Goal: Task Accomplishment & Management: Use online tool/utility

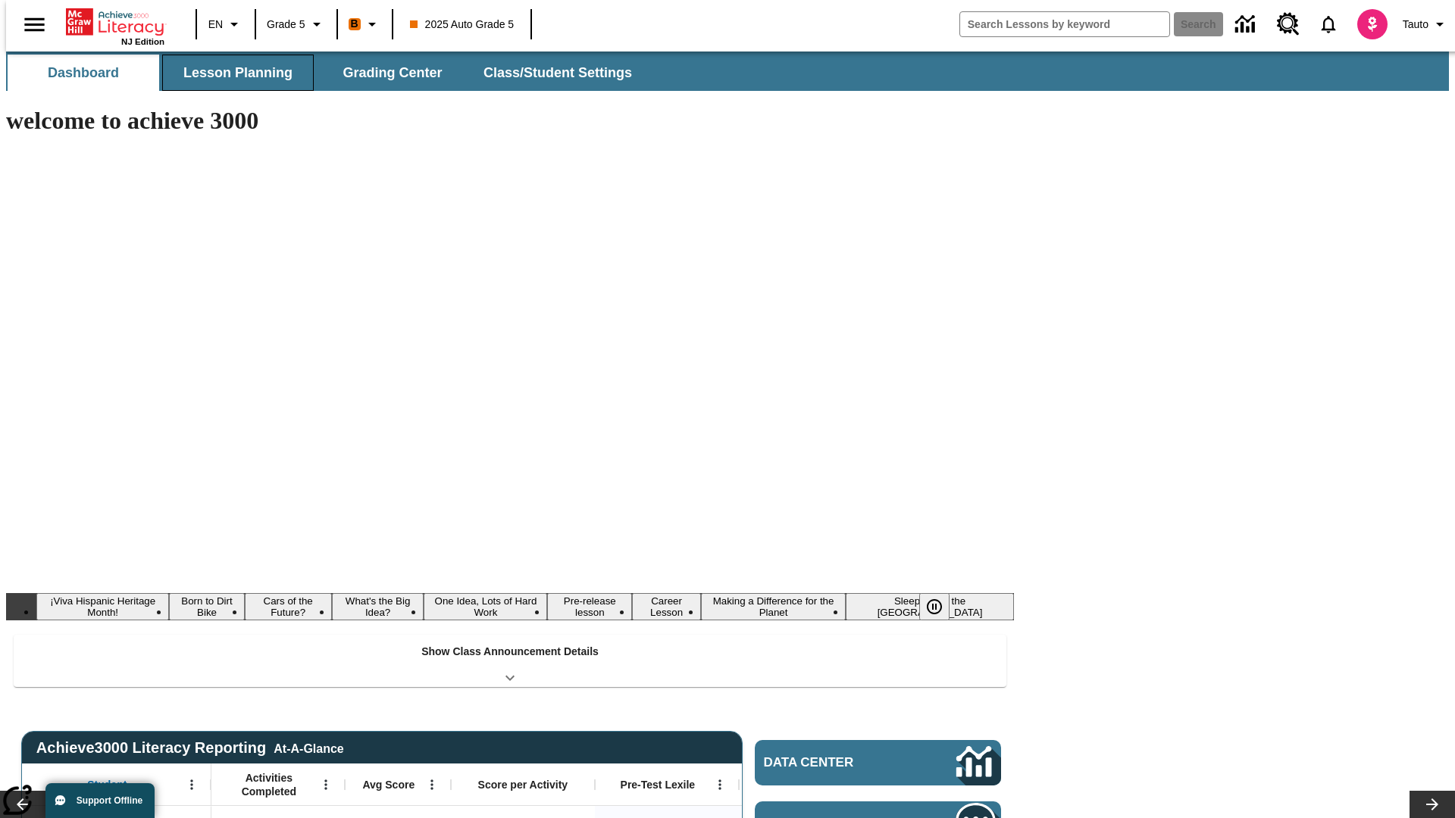
click at [232, 73] on span "Lesson Planning" at bounding box center [237, 72] width 109 height 17
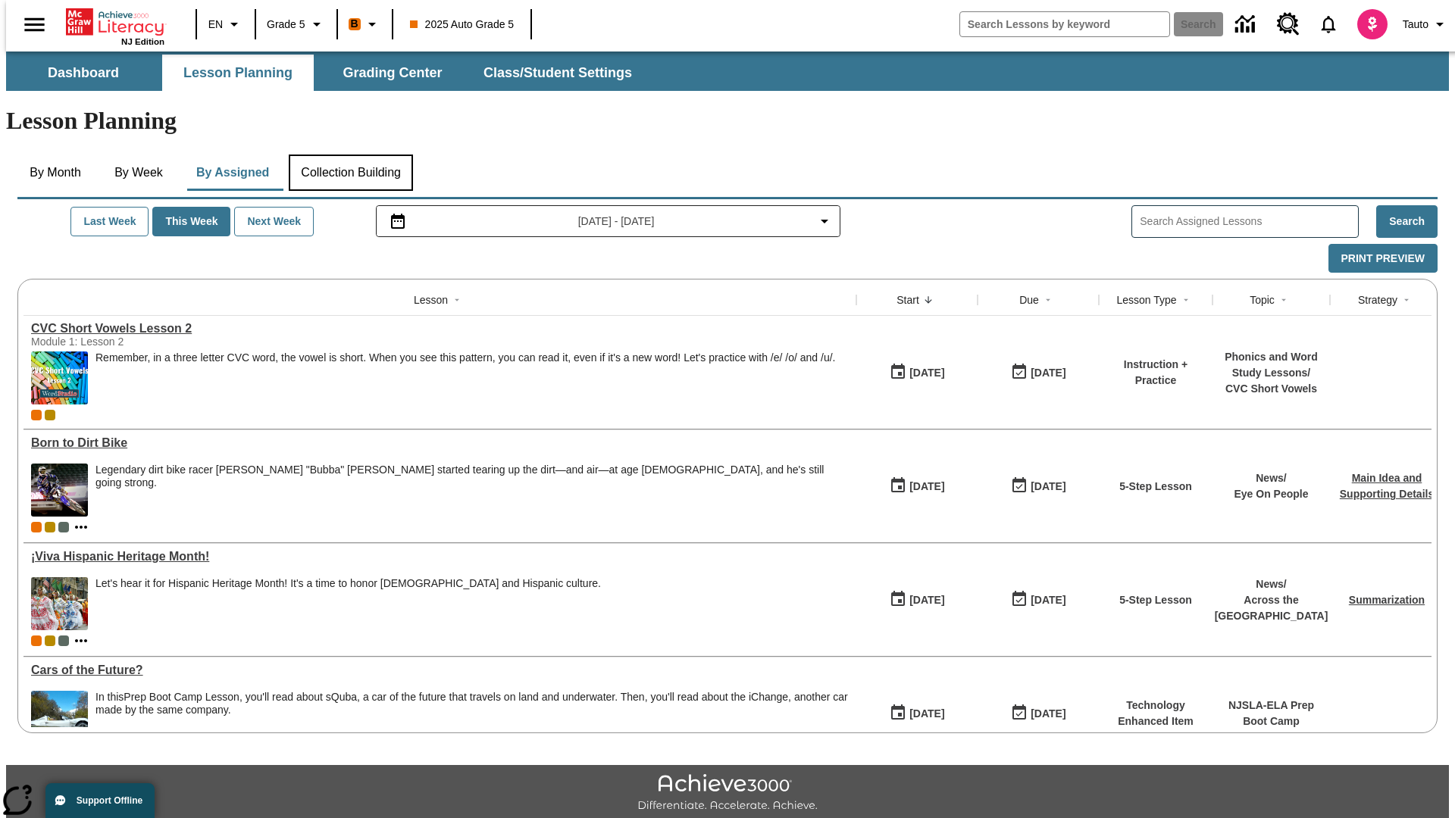
click at [350, 155] on button "Collection Building" at bounding box center [351, 173] width 124 height 36
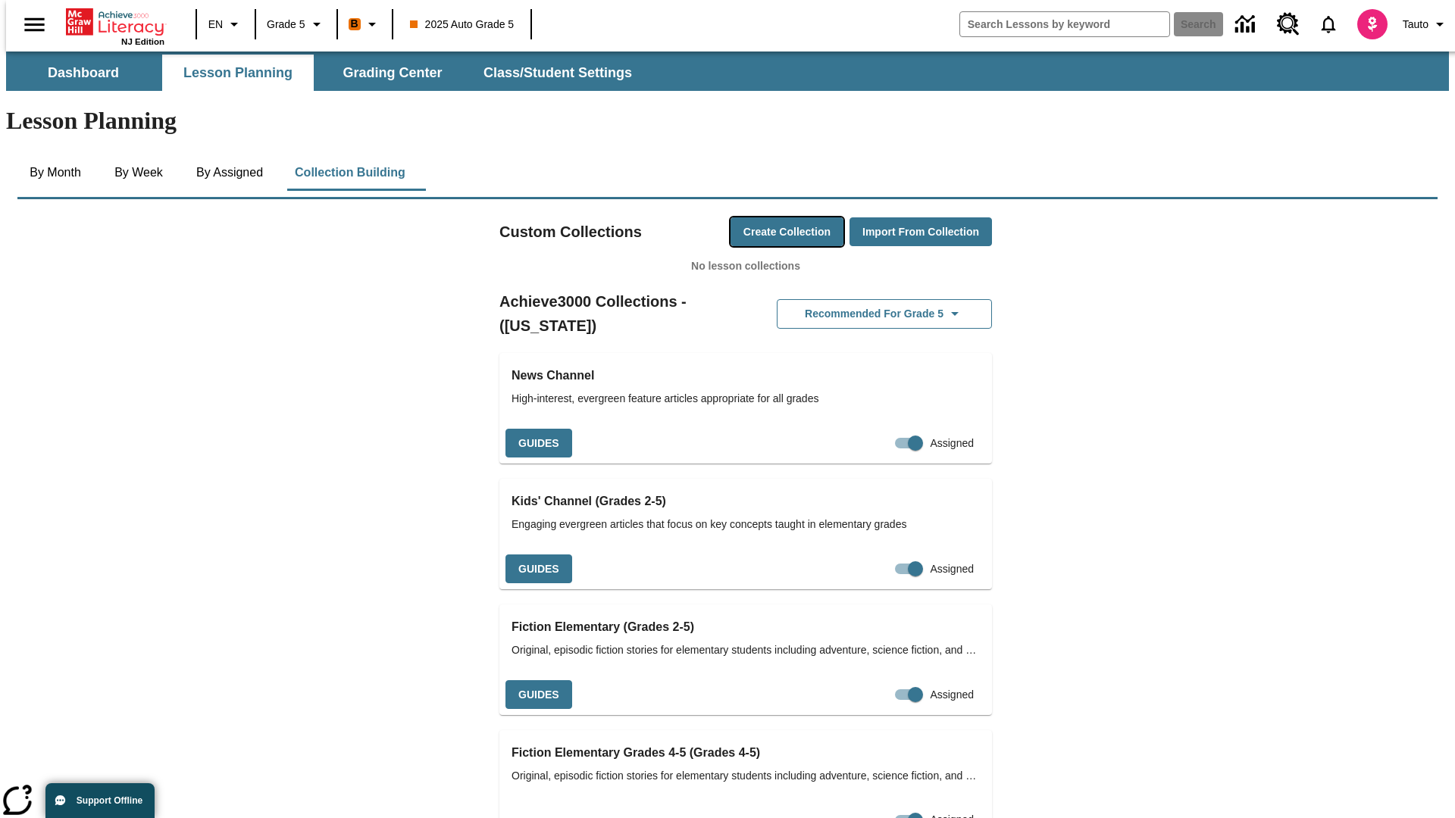
click at [758, 217] on button "Create Collection" at bounding box center [786, 232] width 113 height 30
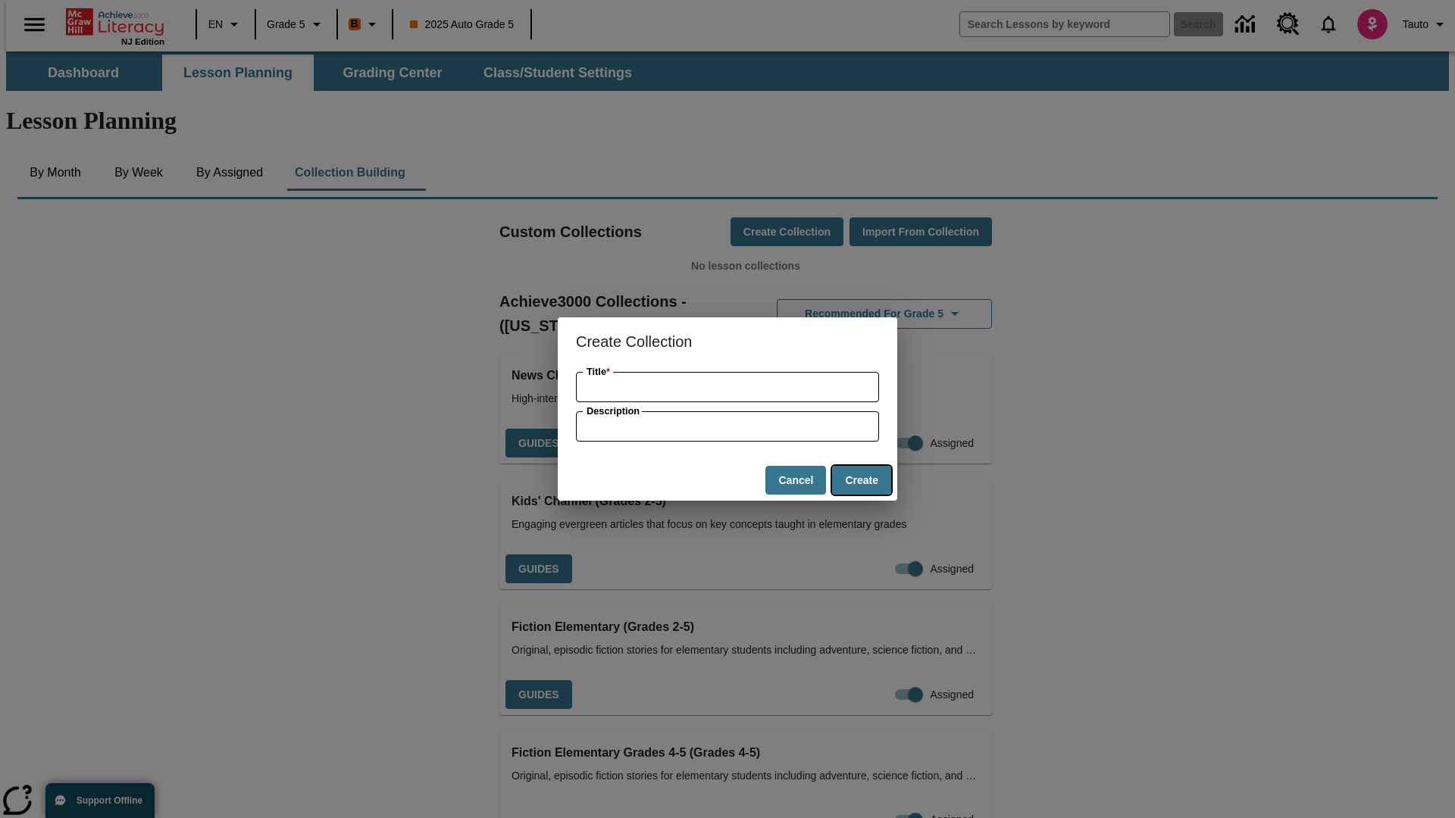
click at [861, 480] on button "Create" at bounding box center [861, 481] width 59 height 30
type input "Incredible Metal Cheese"
type input "some collection description"
click at [861, 480] on button "Create" at bounding box center [861, 481] width 59 height 30
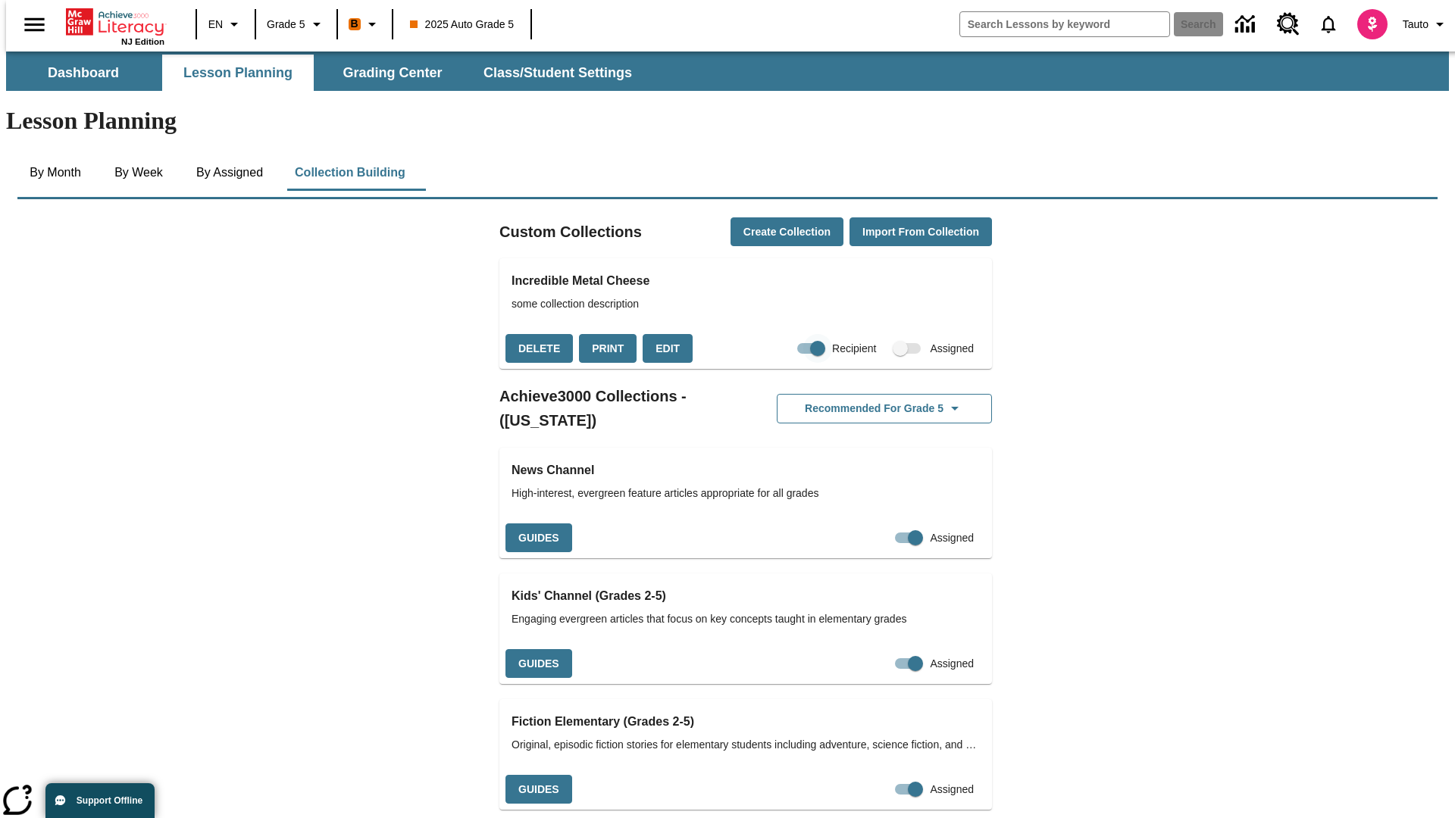
click at [787, 334] on input "Recipient" at bounding box center [817, 348] width 86 height 29
checkbox input "false"
click at [537, 334] on button "Delete" at bounding box center [538, 349] width 67 height 30
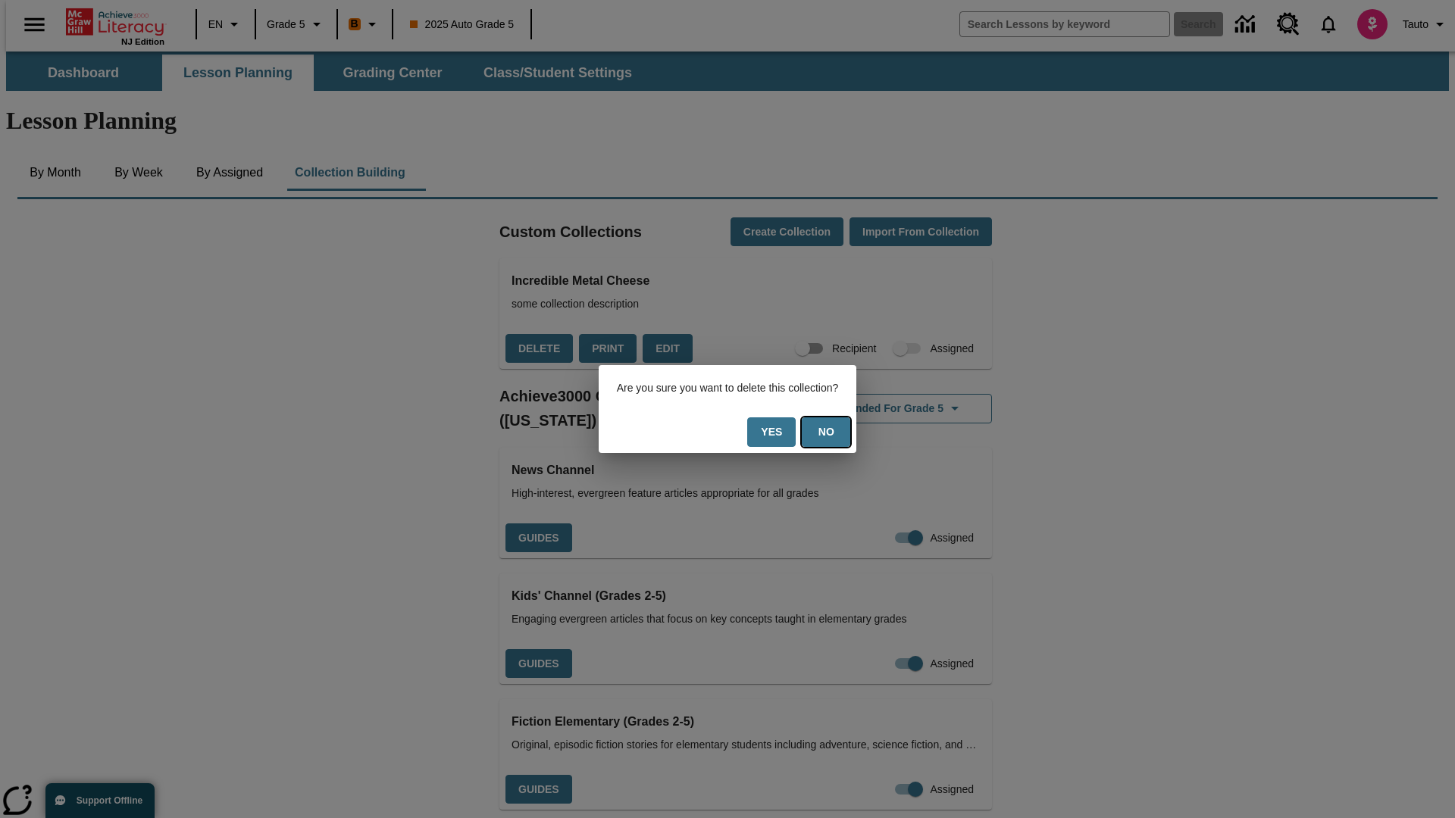
click at [835, 432] on button "No" at bounding box center [826, 433] width 48 height 30
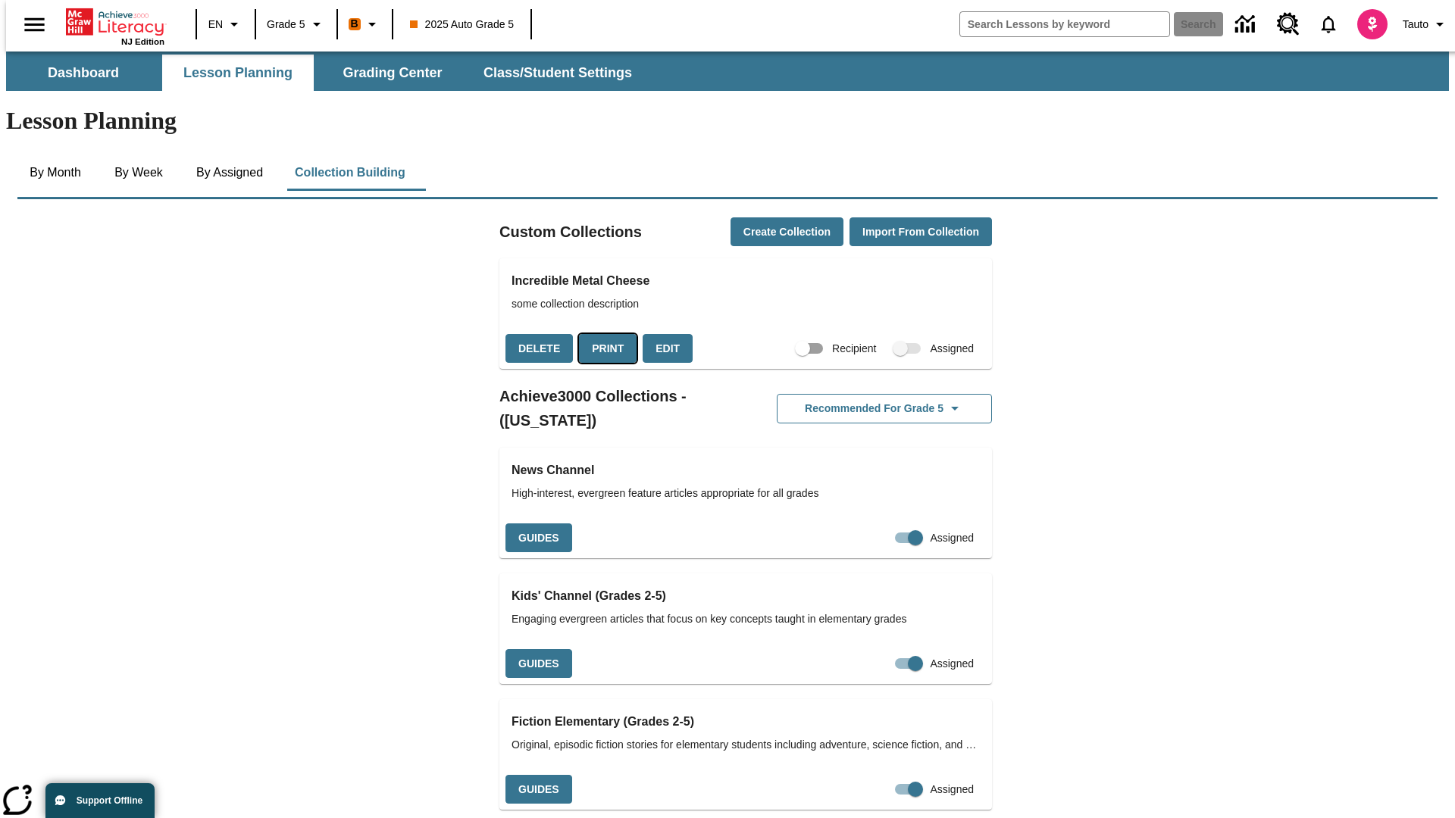
click at [603, 334] on button "Print" at bounding box center [608, 349] width 58 height 30
